Goal: Task Accomplishment & Management: Use online tool/utility

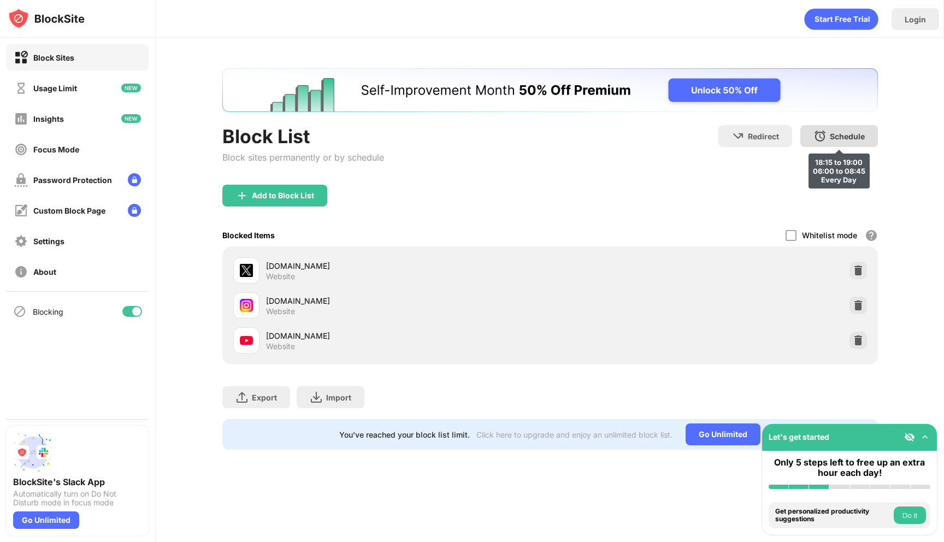
click at [849, 132] on div "Schedule" at bounding box center [847, 136] width 35 height 9
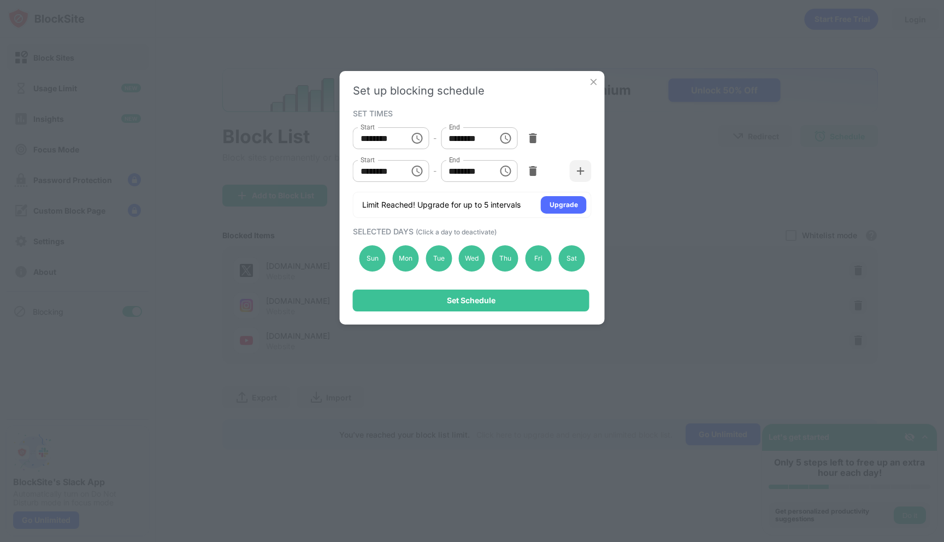
click at [499, 137] on icon "Choose time, selected time is 7:00 PM" at bounding box center [505, 138] width 13 height 13
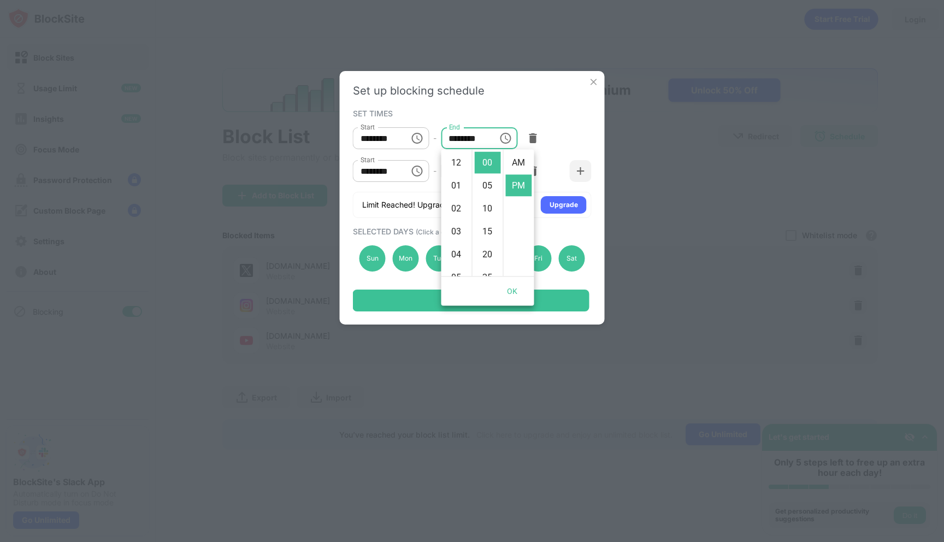
scroll to position [23, 0]
click at [453, 224] on li "10" at bounding box center [457, 232] width 26 height 22
click at [453, 184] on li "09" at bounding box center [457, 178] width 26 height 22
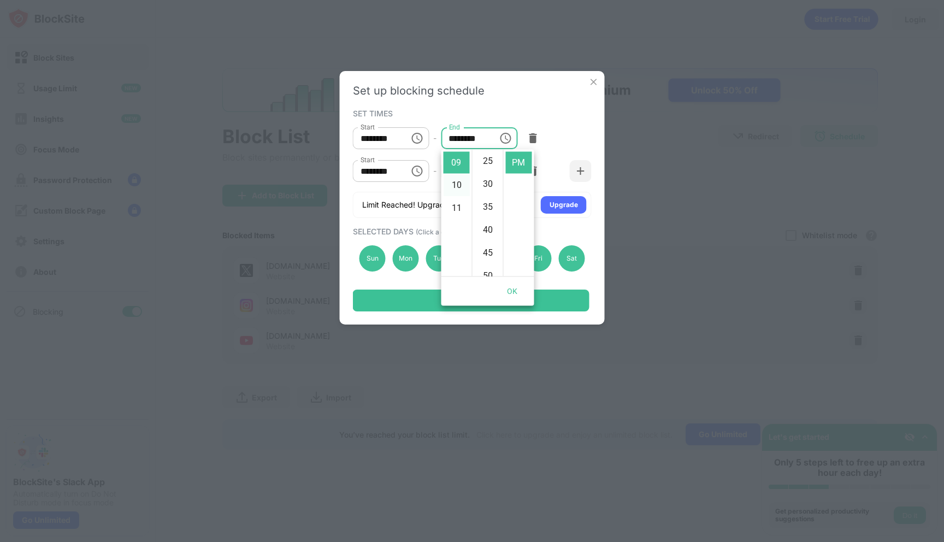
click at [459, 188] on li "10" at bounding box center [457, 186] width 26 height 22
type input "********"
click at [544, 302] on div "Set Schedule" at bounding box center [471, 301] width 237 height 22
